Goal: Check status: Check status

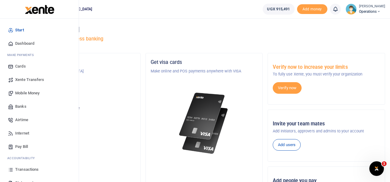
click at [24, 168] on span "Transactions" at bounding box center [26, 169] width 23 height 6
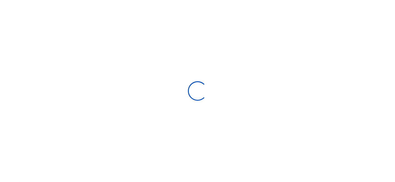
select select
type input "07/30/2025 - 08/28/2025"
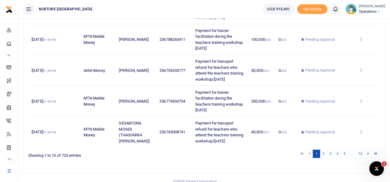
scroll to position [281, 0]
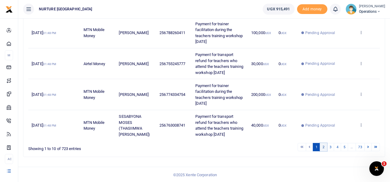
click at [324, 145] on link "2" at bounding box center [323, 147] width 7 height 8
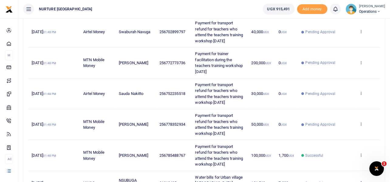
scroll to position [0, 0]
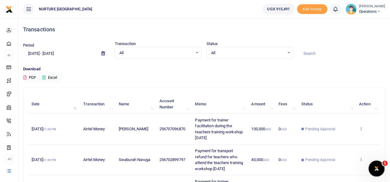
click at [375, 163] on icon "Open Intercom Messenger" at bounding box center [376, 168] width 10 height 10
